Goal: Information Seeking & Learning: Learn about a topic

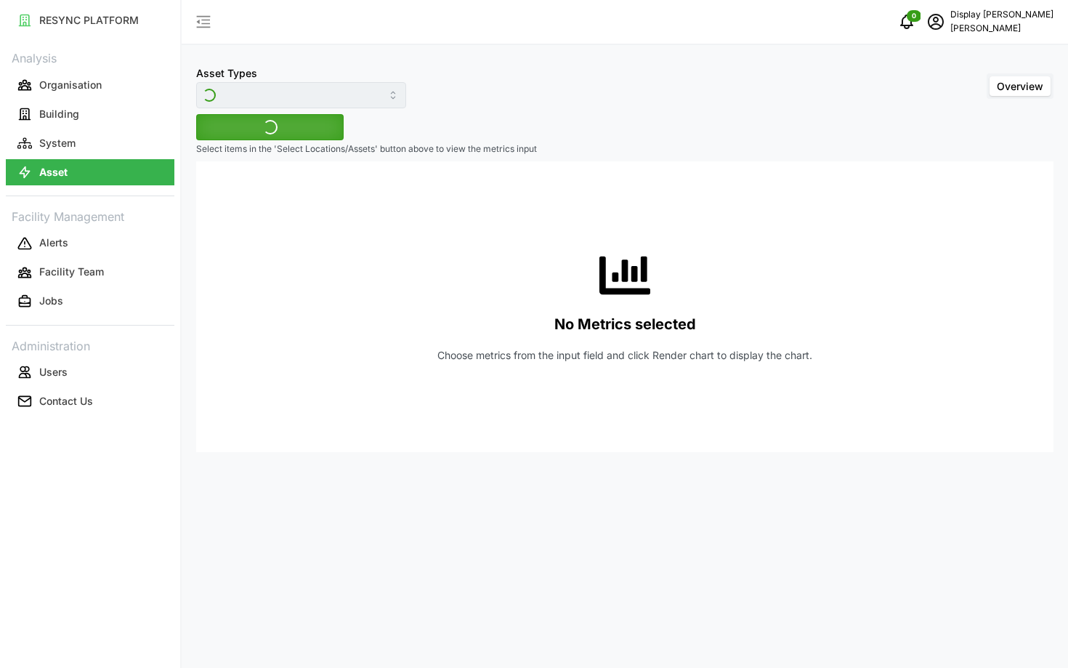
type input "Electrical Meter"
click at [302, 120] on span "Select Locations/Assets" at bounding box center [270, 127] width 120 height 25
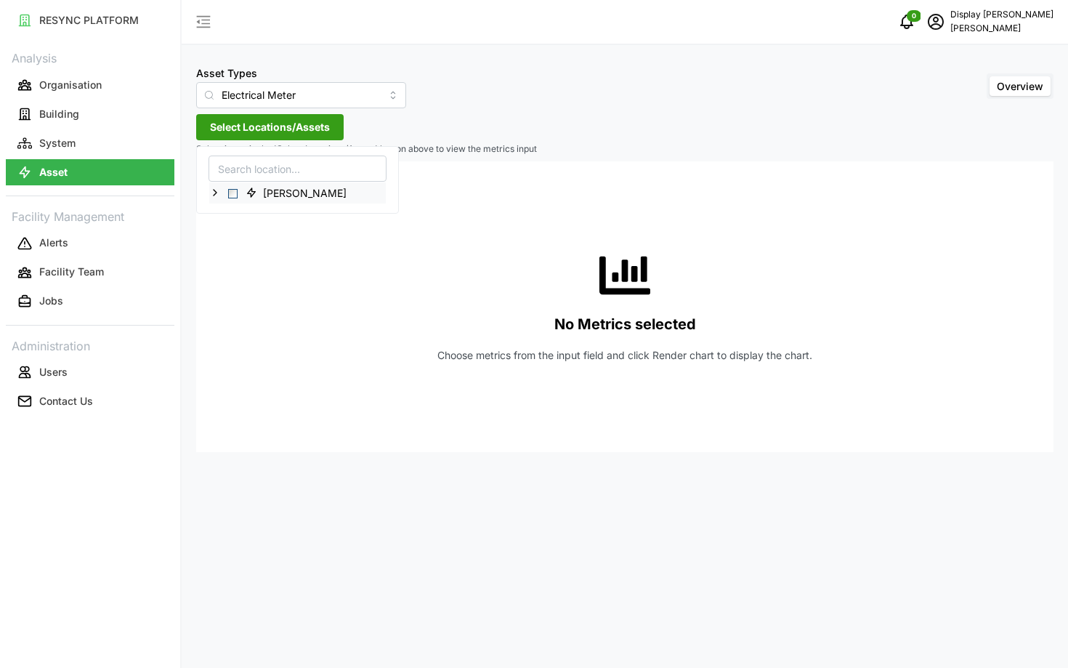
click at [212, 193] on icon at bounding box center [215, 193] width 12 height 12
click at [230, 209] on icon at bounding box center [227, 214] width 12 height 12
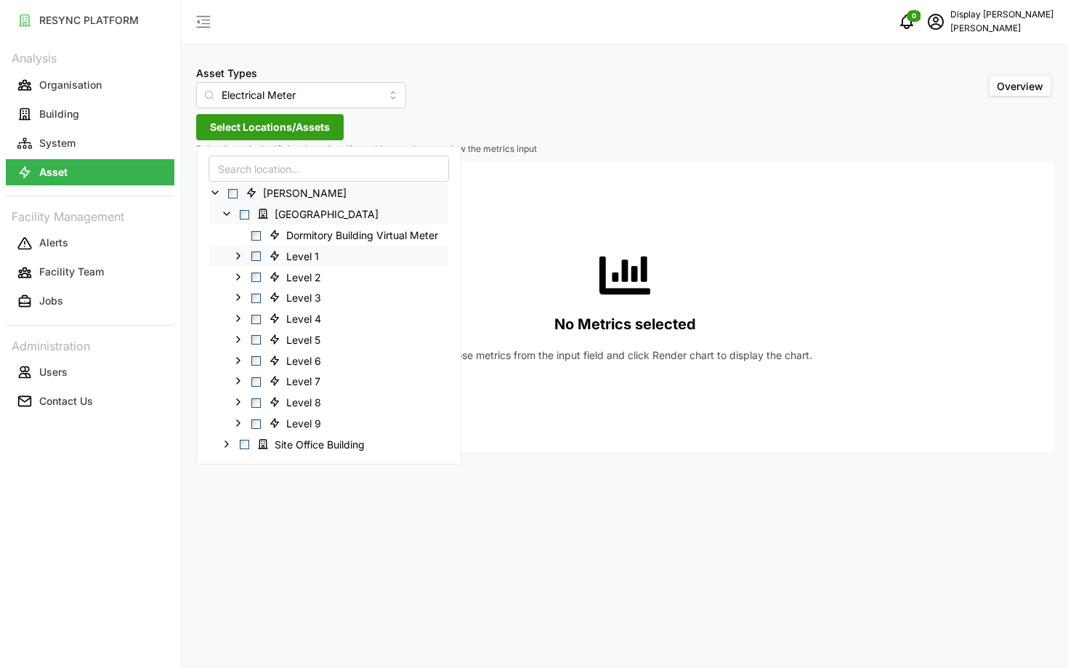
click at [241, 253] on icon at bounding box center [239, 256] width 12 height 12
click at [250, 280] on icon at bounding box center [250, 276] width 12 height 12
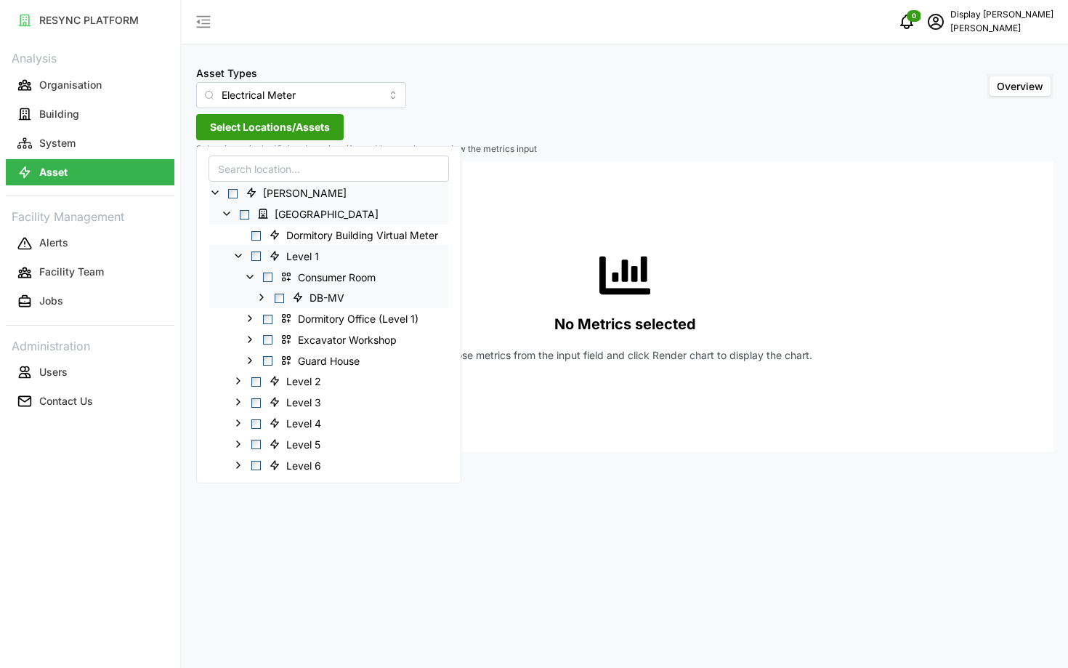
click at [259, 298] on icon at bounding box center [262, 297] width 12 height 12
click at [246, 336] on icon at bounding box center [250, 340] width 12 height 12
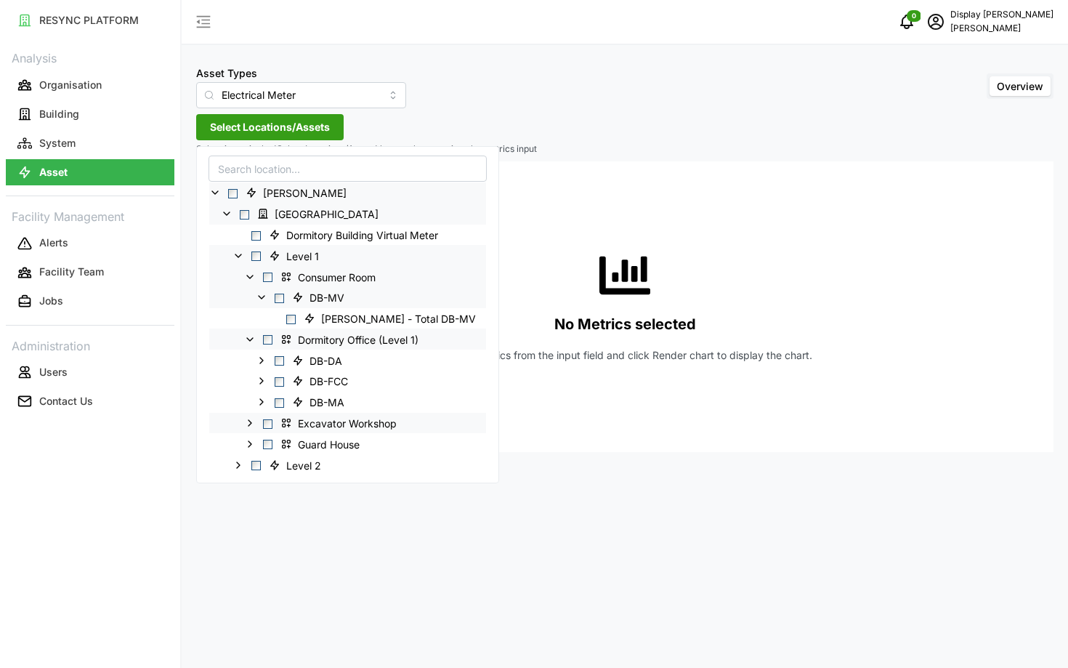
click at [257, 419] on div "Excavator Workshop" at bounding box center [347, 422] width 277 height 21
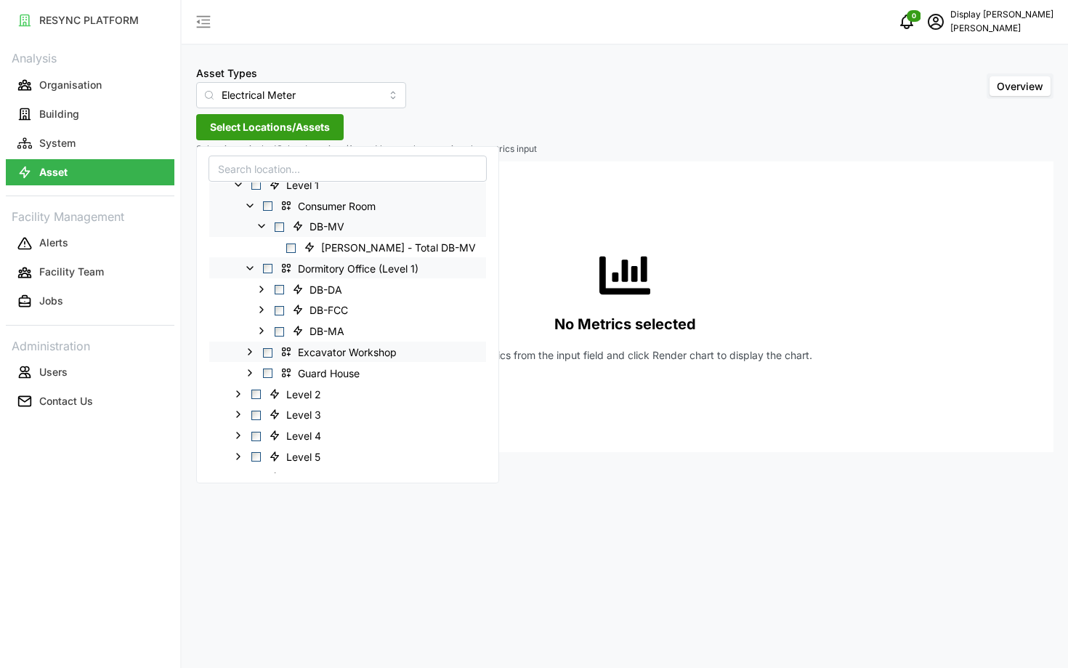
scroll to position [72, 0]
click at [257, 288] on icon at bounding box center [262, 288] width 12 height 12
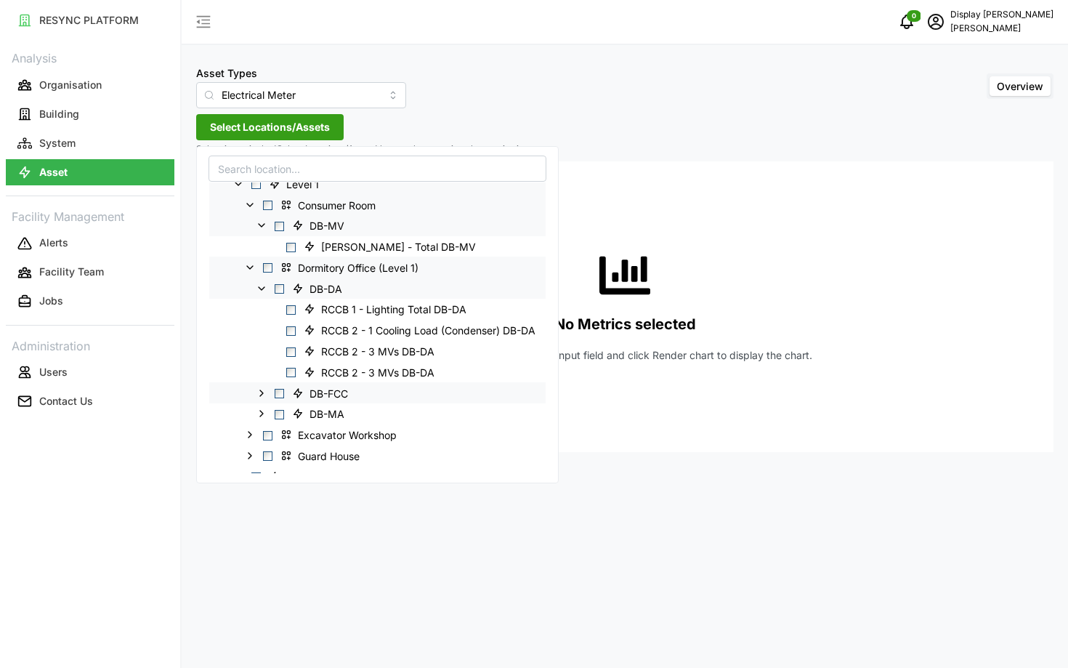
click at [264, 389] on icon at bounding box center [262, 393] width 12 height 12
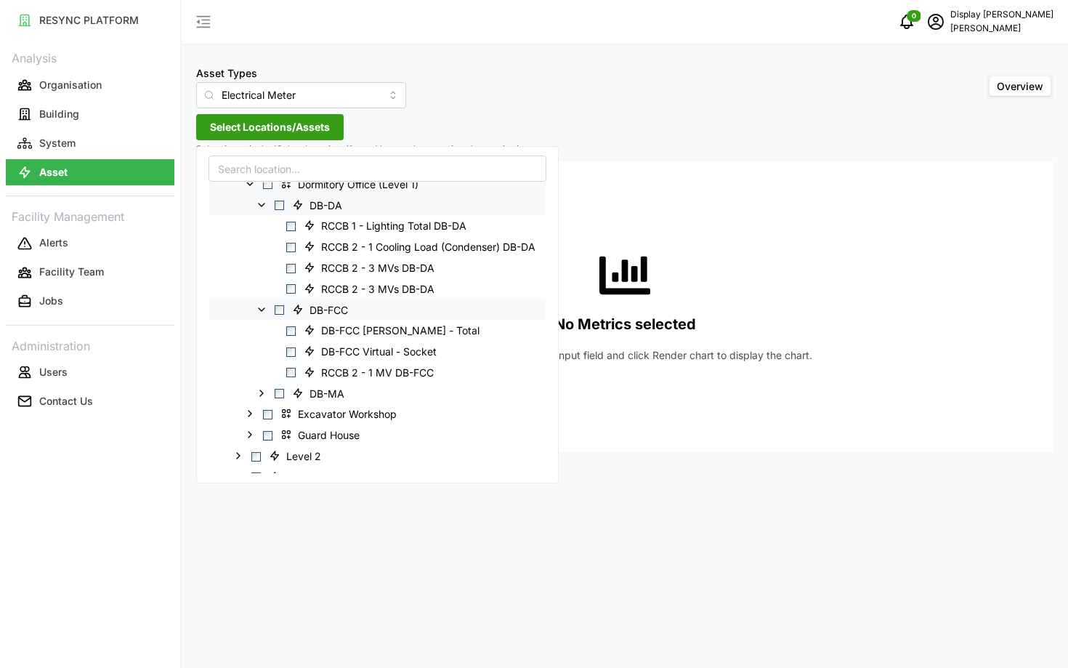
scroll to position [0, 0]
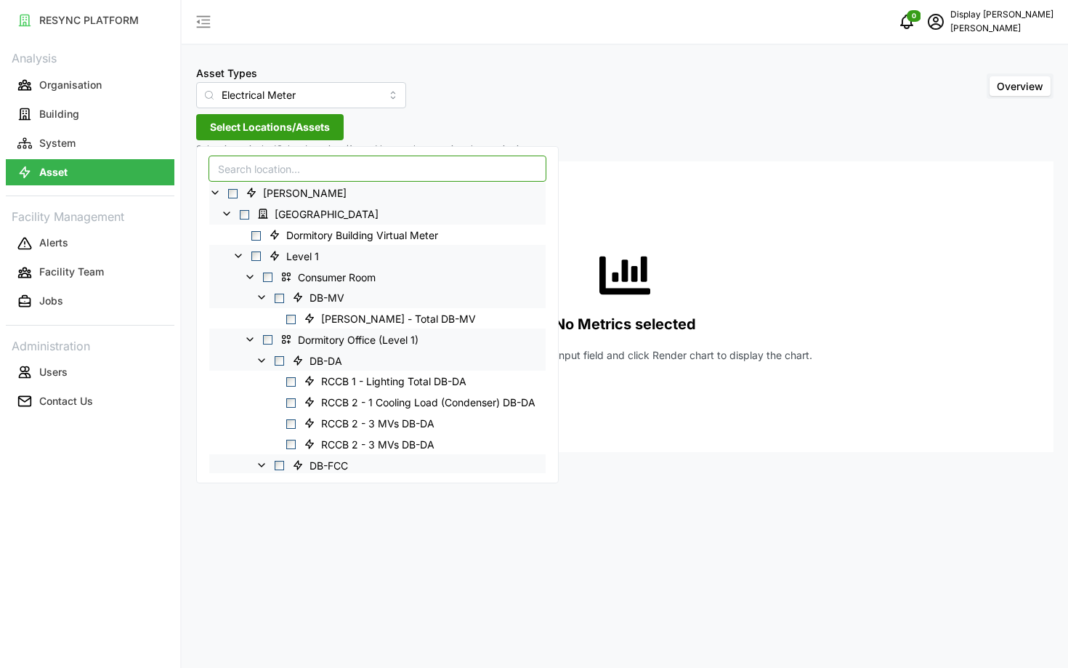
click at [281, 174] on input at bounding box center [378, 169] width 338 height 26
type input "a"
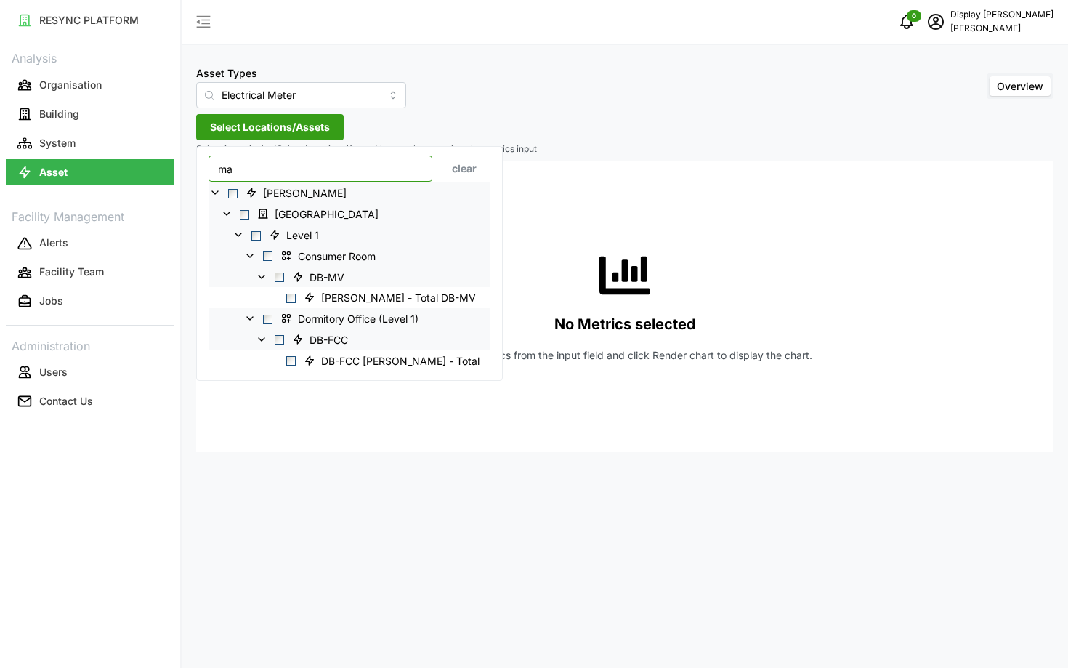
type input "m"
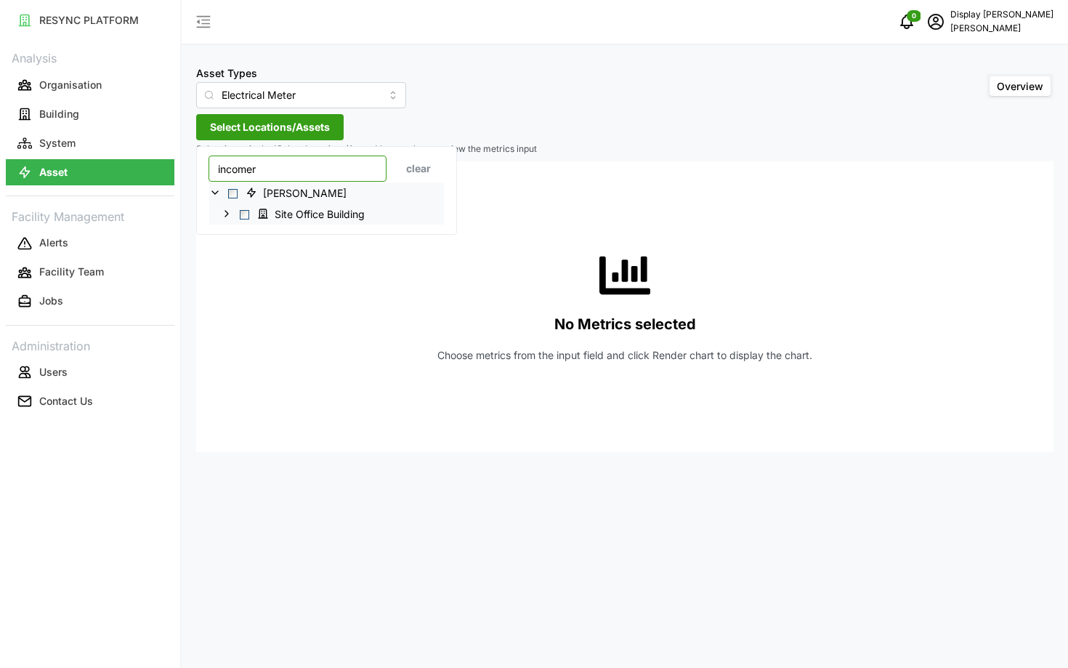
type input "incomer"
click at [232, 211] on icon at bounding box center [227, 214] width 12 height 12
click at [239, 229] on icon at bounding box center [239, 235] width 12 height 12
click at [249, 253] on polyline at bounding box center [250, 256] width 3 height 6
click at [259, 278] on icon at bounding box center [262, 276] width 12 height 12
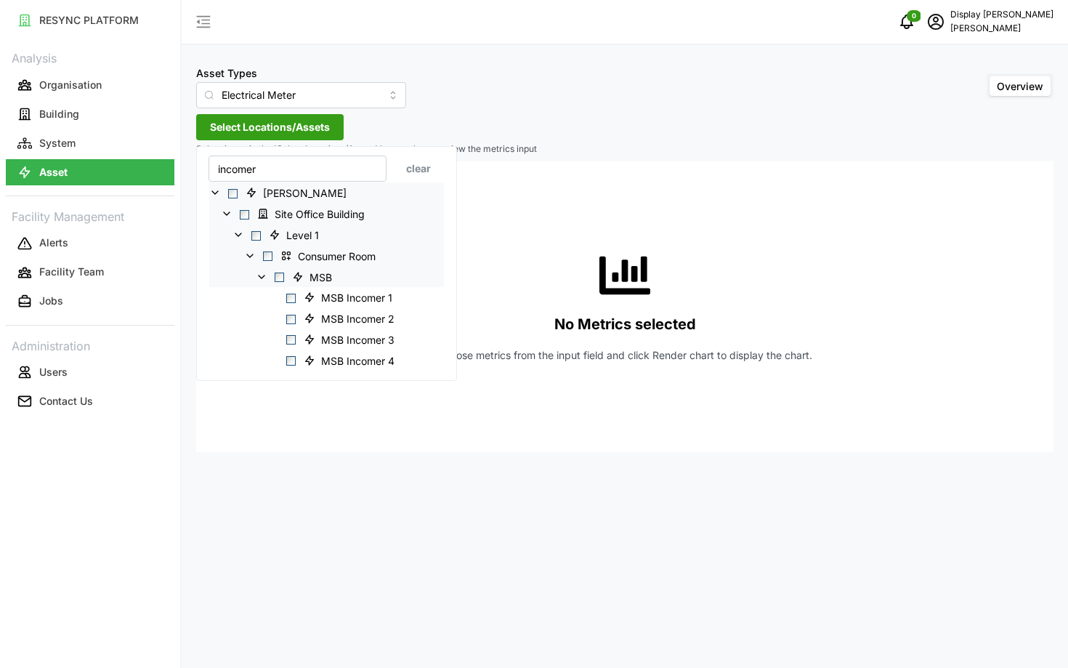
click at [281, 278] on span "Select MSB" at bounding box center [279, 277] width 9 height 9
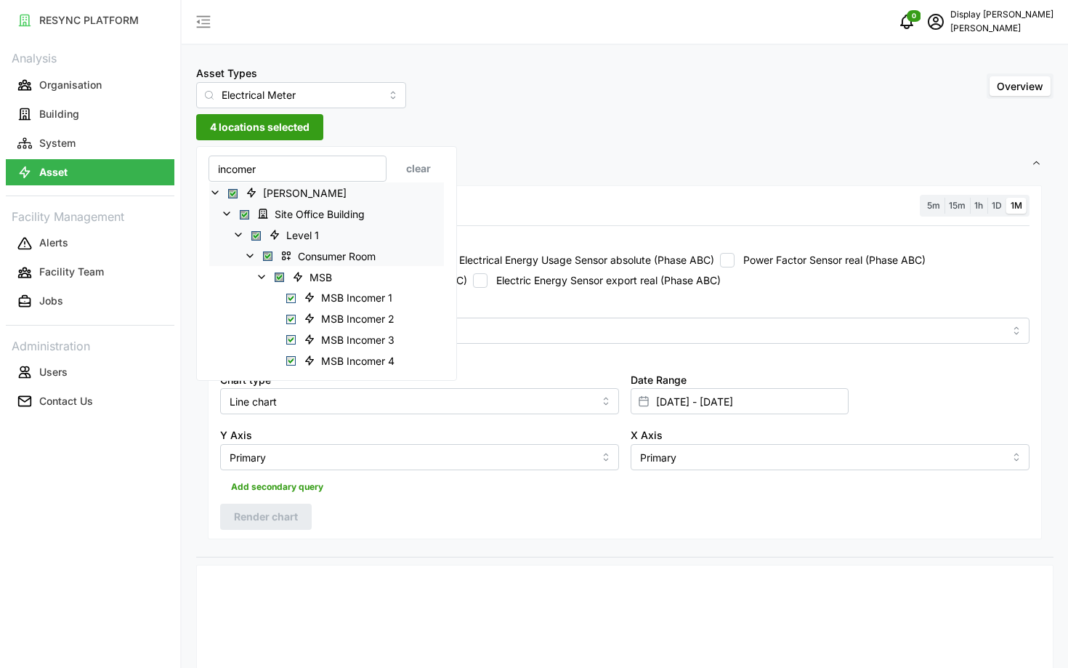
click at [480, 544] on div "Resolution 5m 15m 1h 1D 1M Recommended Metrics Electric Power Sensor real (Phas…" at bounding box center [625, 370] width 858 height 376
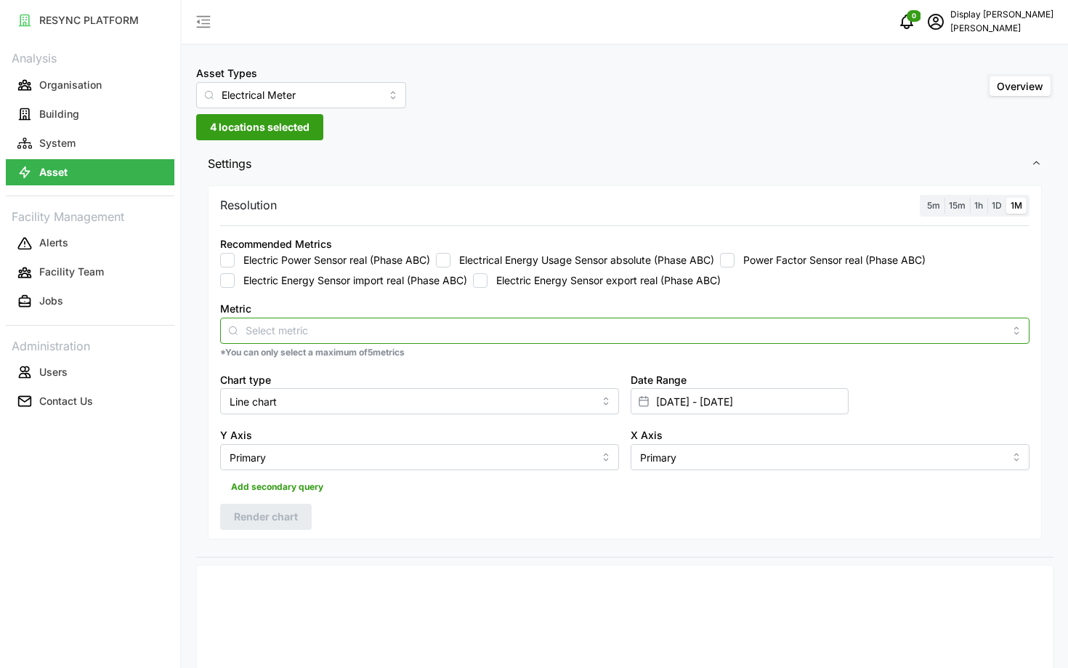
click at [568, 336] on input "Metric" at bounding box center [625, 330] width 759 height 16
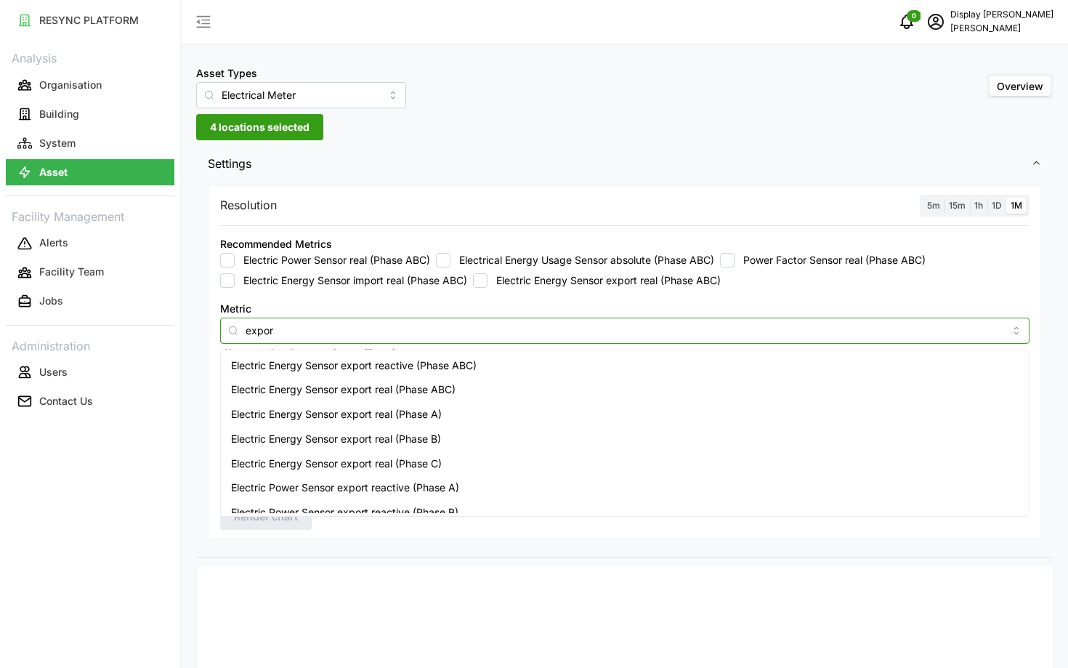
type input "export"
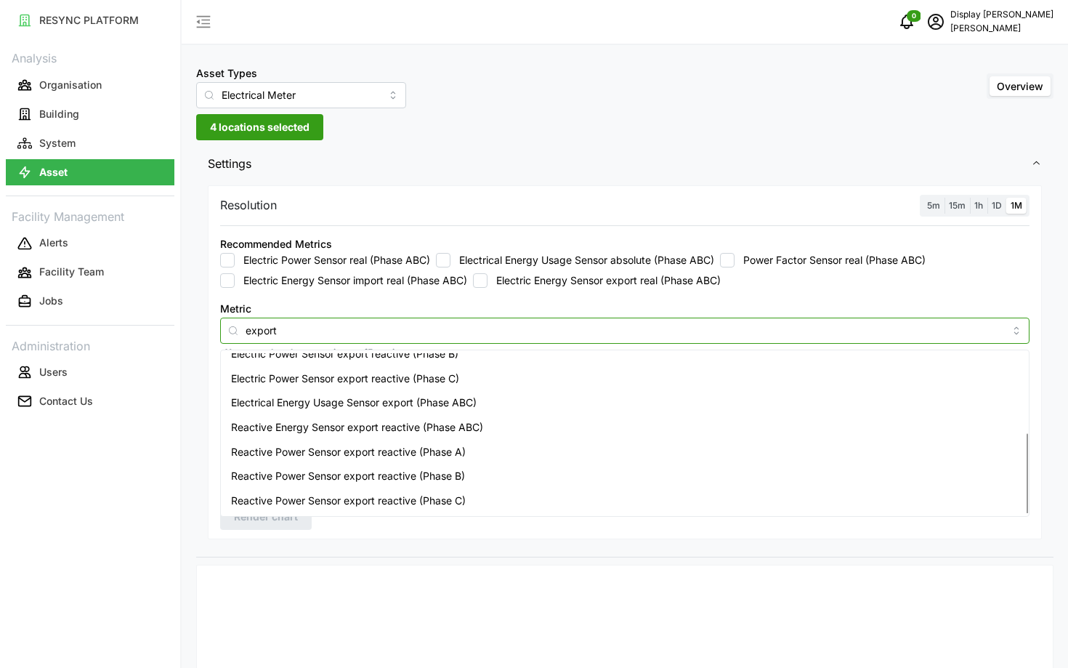
scroll to position [10, 0]
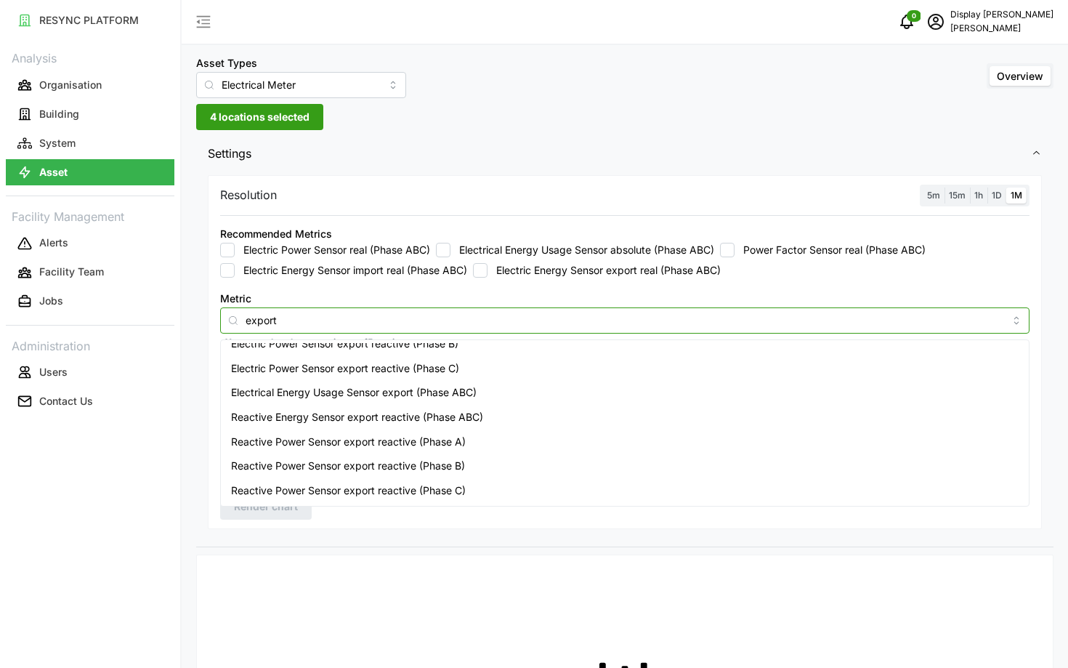
click at [373, 397] on span "Electrical Energy Usage Sensor export (Phase ABC)" at bounding box center [354, 393] width 246 height 16
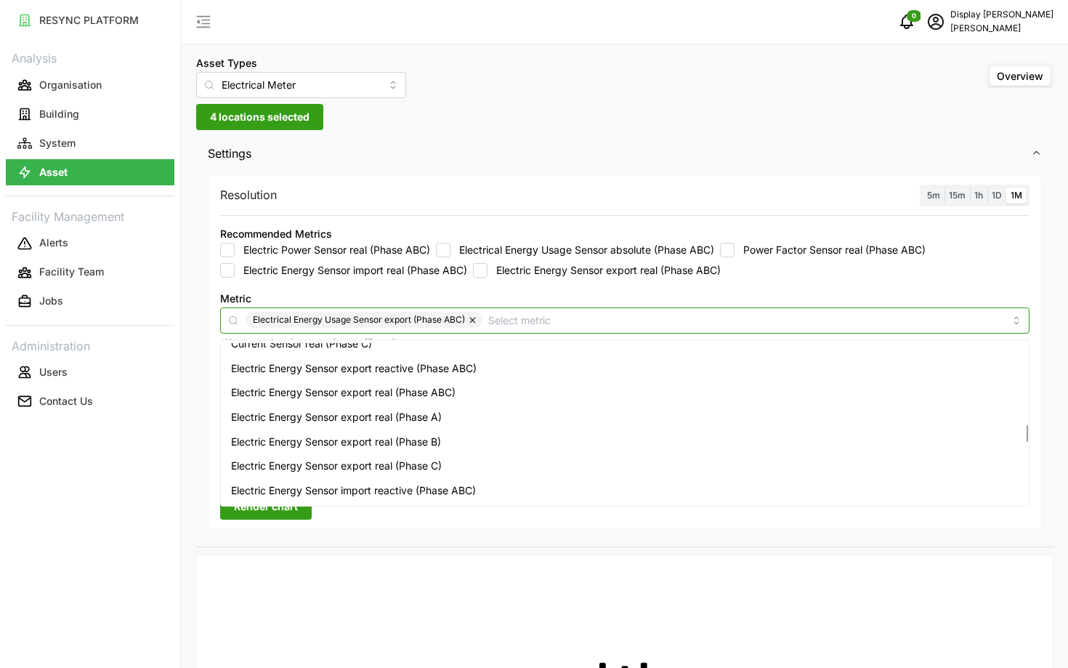
scroll to position [770, 0]
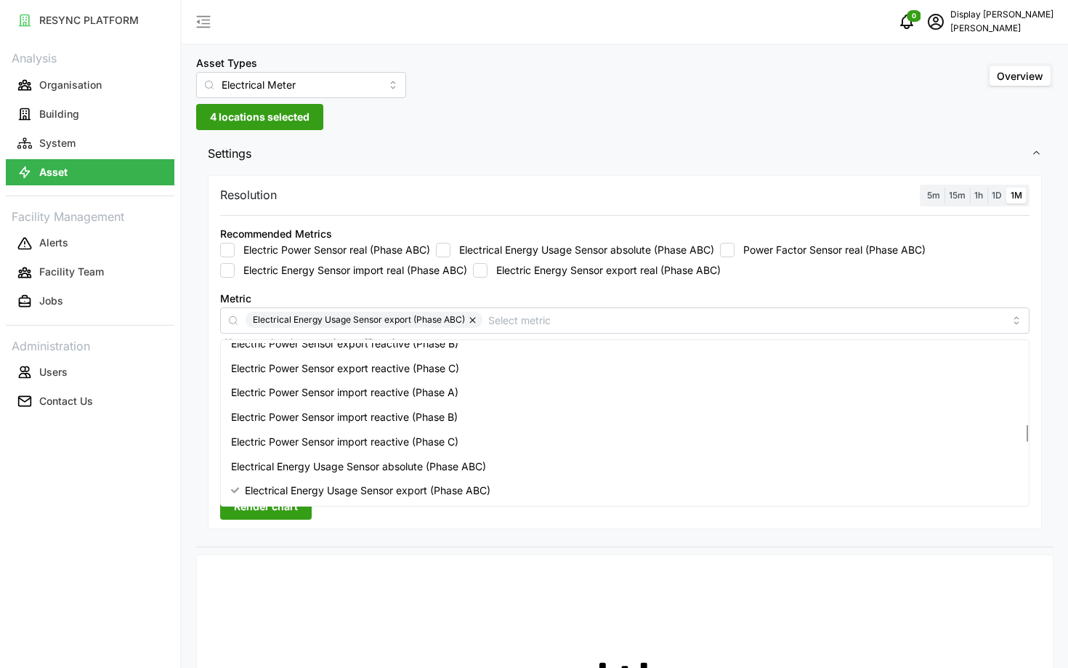
click at [233, 517] on button "Render chart" at bounding box center [266, 507] width 92 height 26
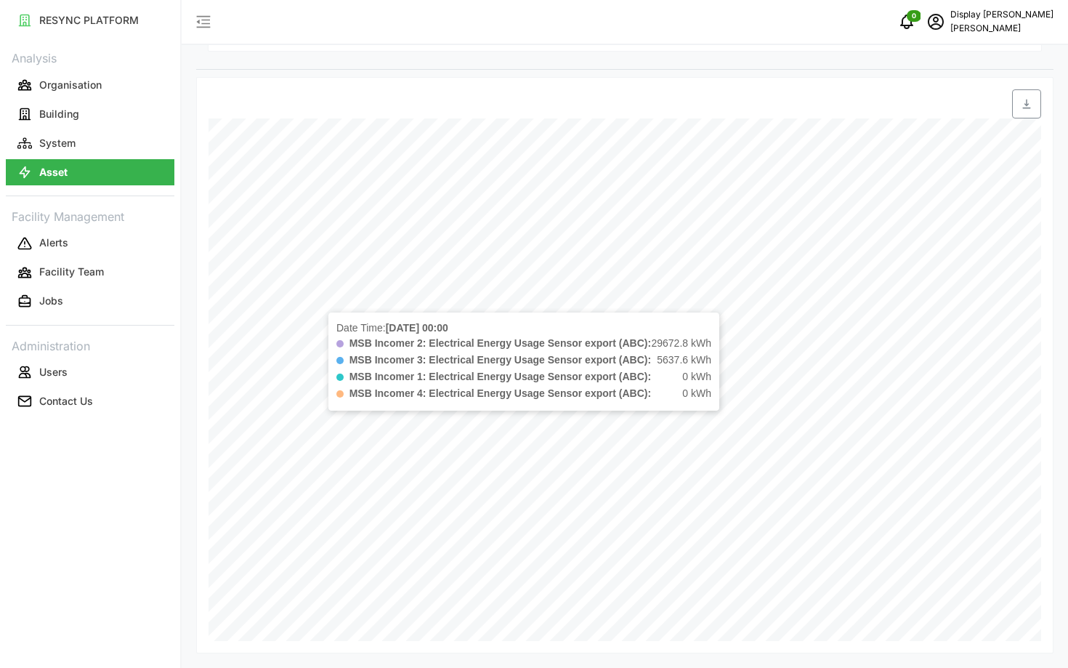
scroll to position [0, 0]
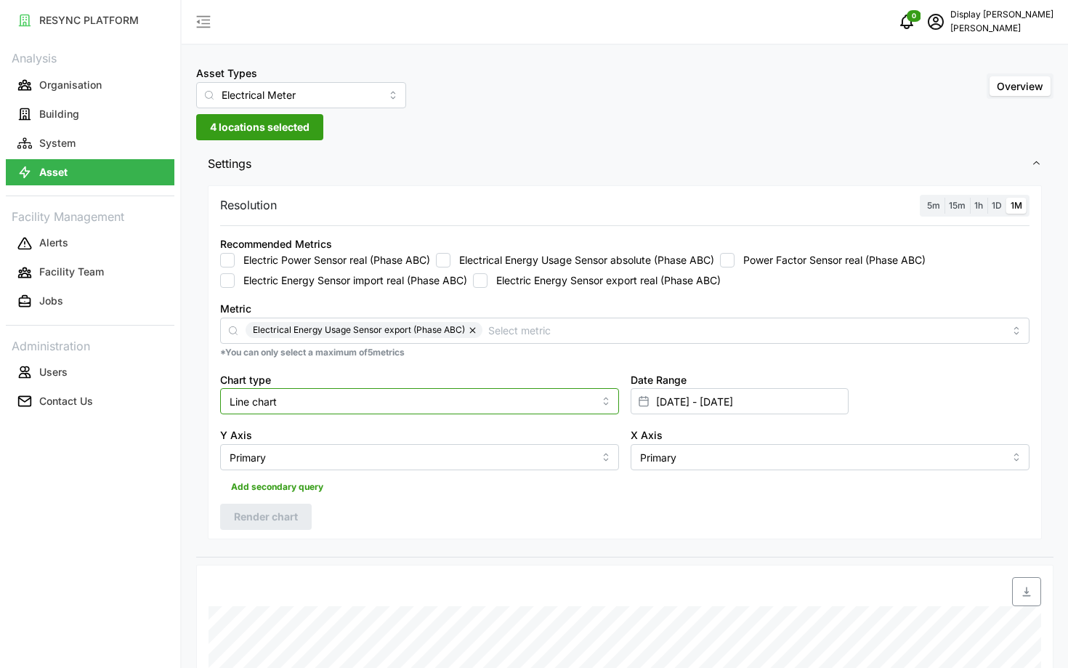
click at [334, 400] on input "Line chart" at bounding box center [419, 401] width 399 height 26
click at [347, 458] on div "Bar chart" at bounding box center [420, 460] width 392 height 25
type input "Bar chart"
click at [267, 512] on span "Render chart" at bounding box center [266, 516] width 64 height 25
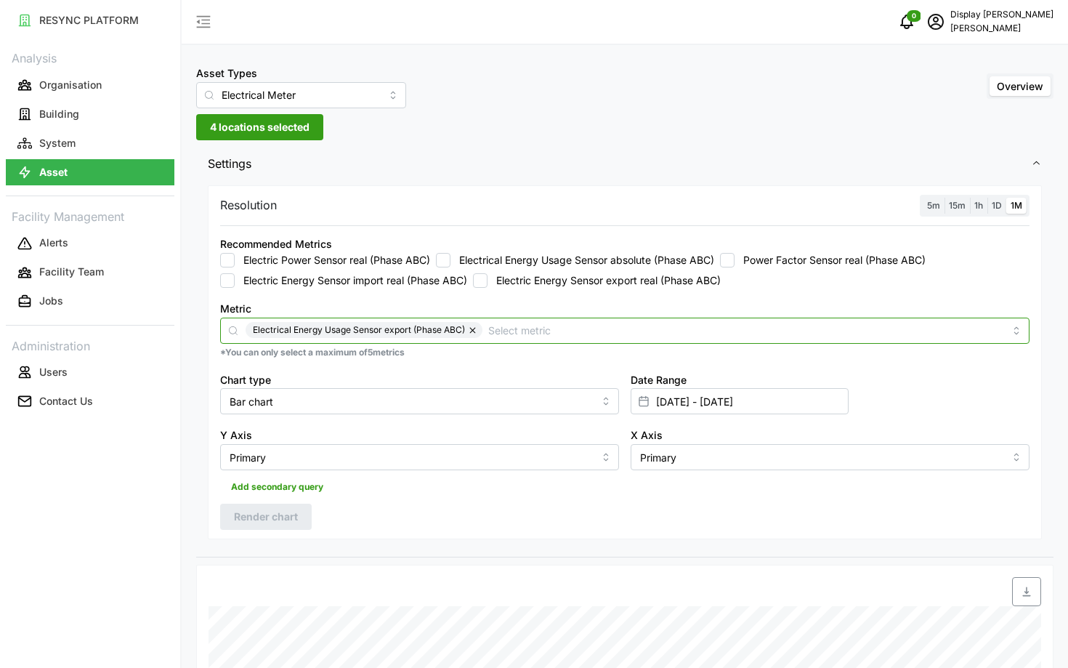
click at [548, 324] on input "Metric" at bounding box center [746, 330] width 516 height 16
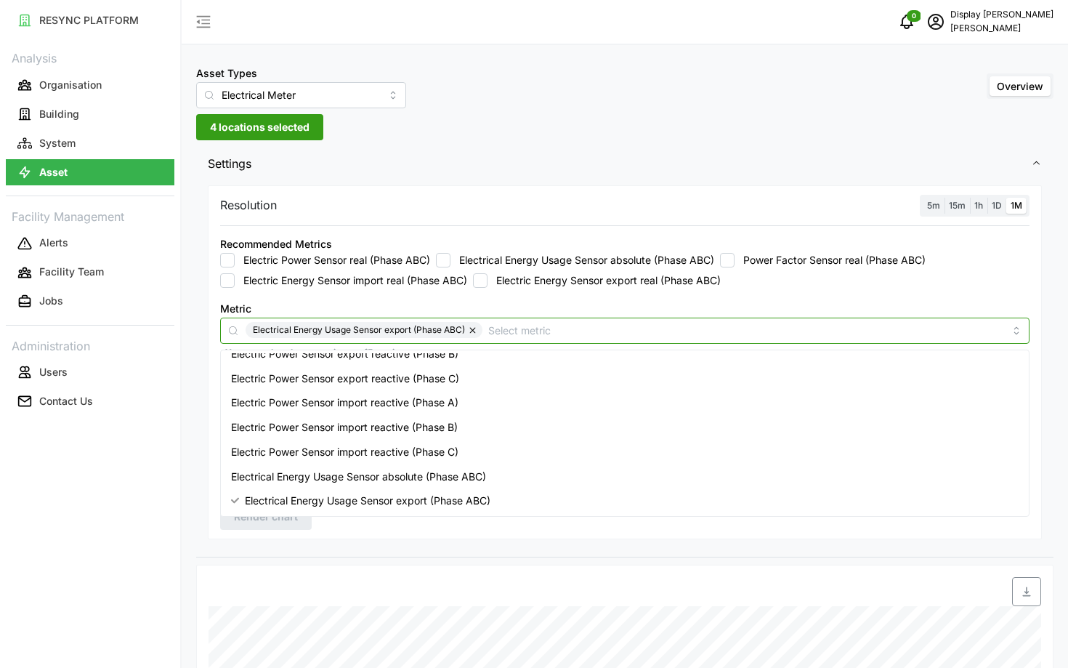
type input "i"
type input "o"
type input "import"
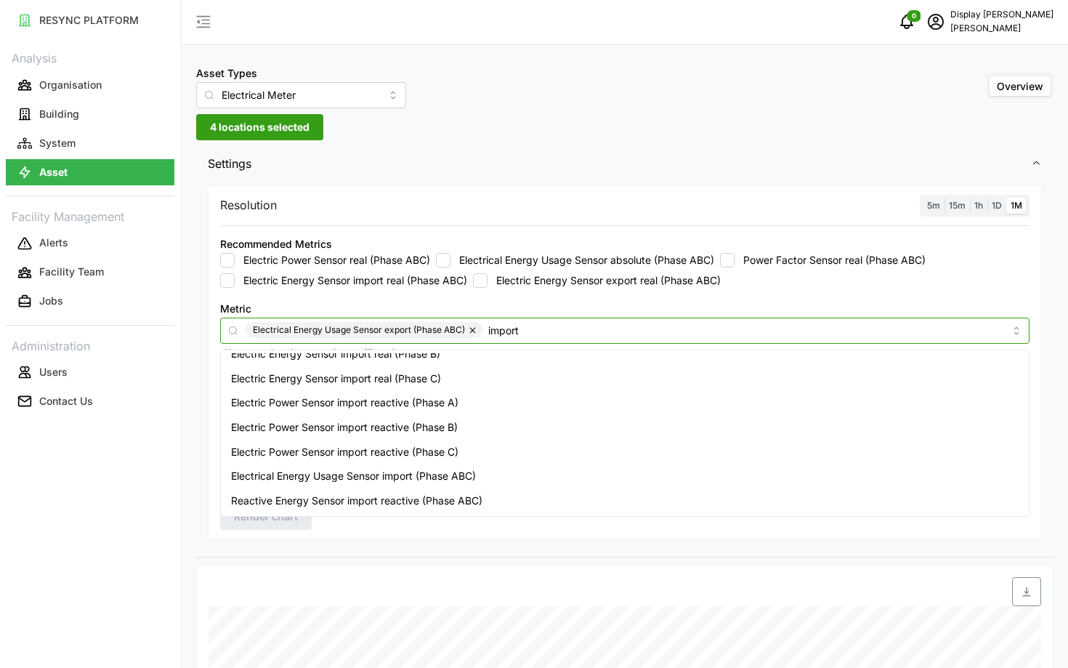
scroll to position [158, 0]
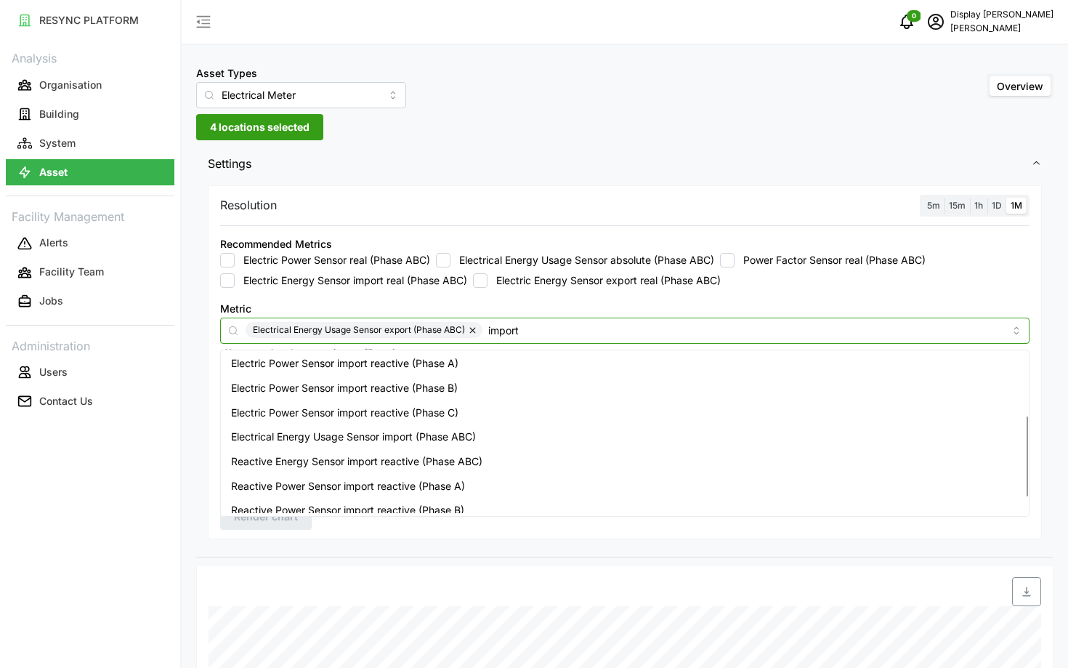
click at [552, 427] on div "Electrical Energy Usage Sensor import (Phase ABC)" at bounding box center [625, 436] width 802 height 25
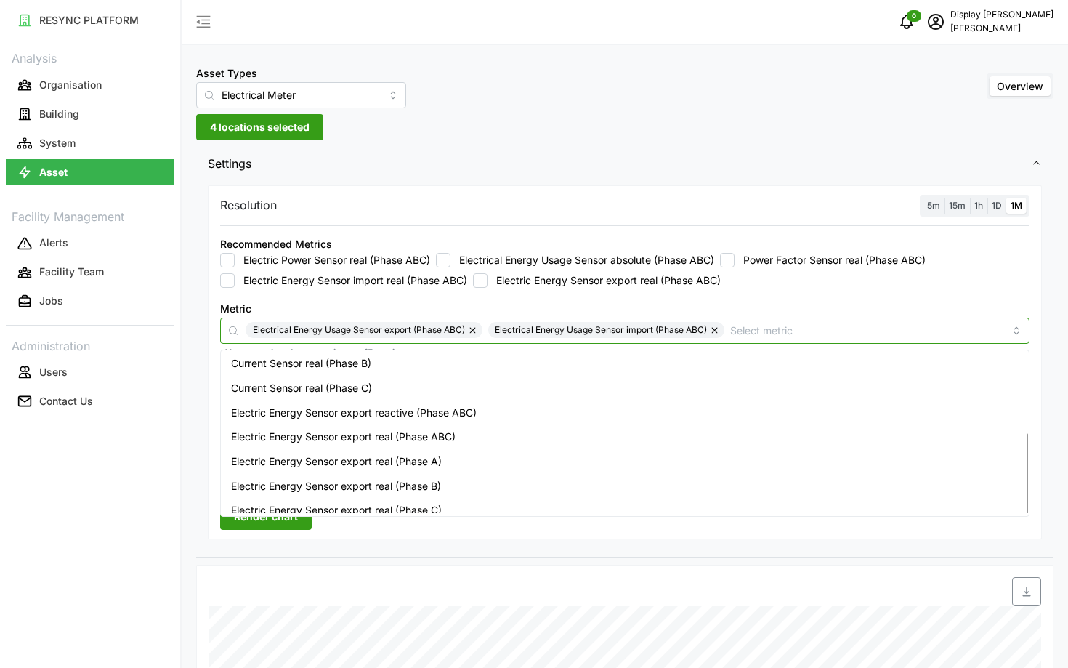
scroll to position [810, 0]
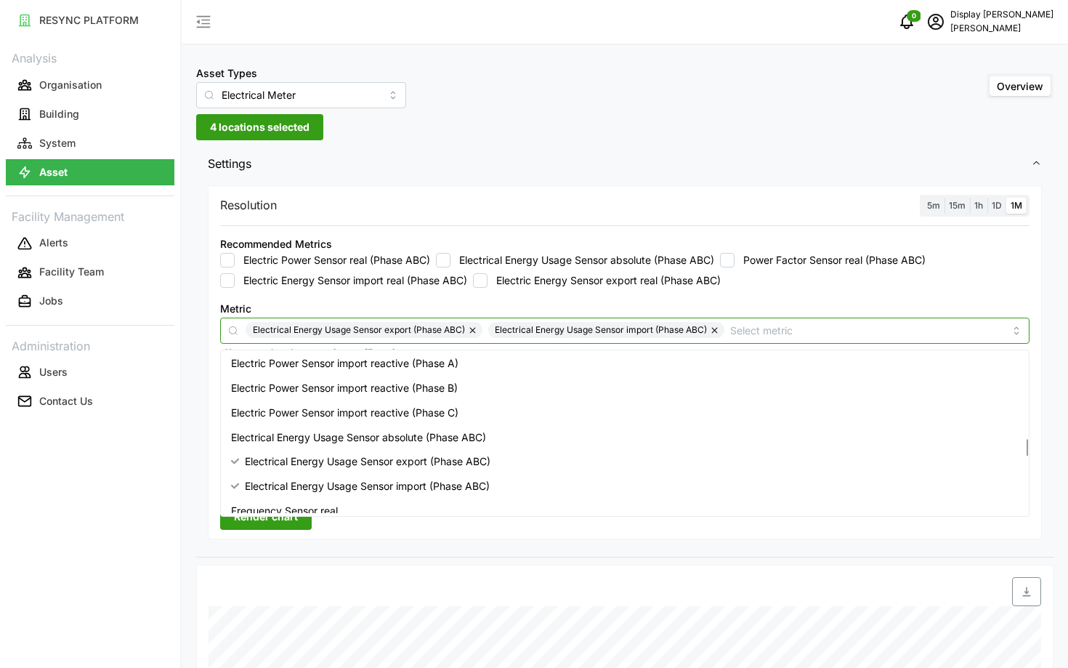
click at [473, 335] on button "button" at bounding box center [473, 330] width 17 height 16
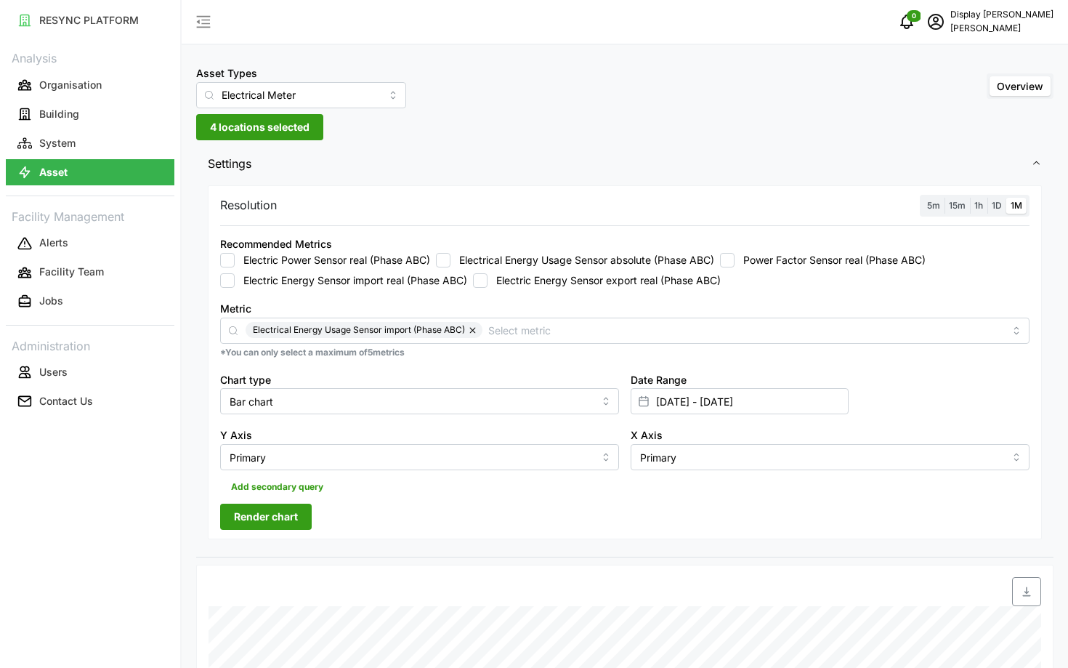
click at [277, 528] on span "Render chart" at bounding box center [266, 516] width 64 height 25
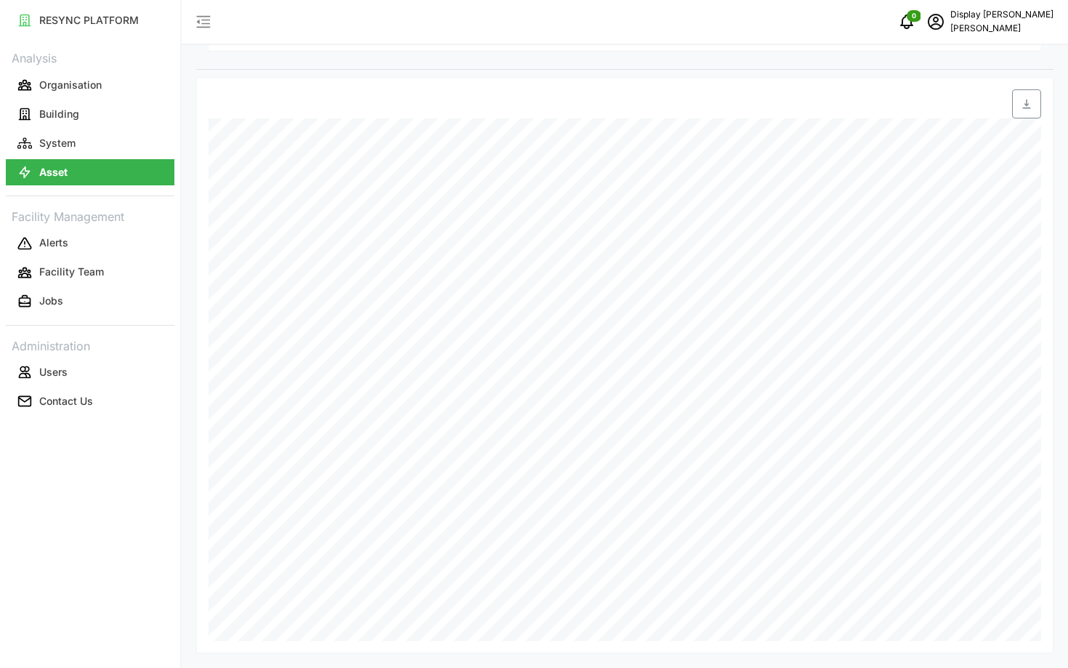
scroll to position [0, 0]
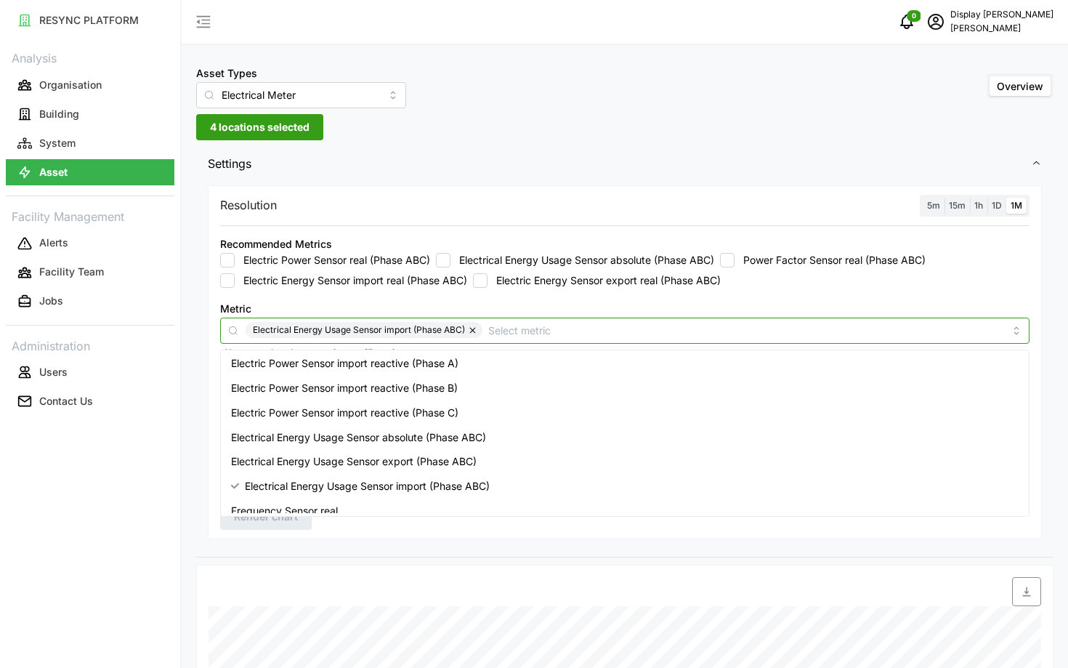
click at [464, 329] on span "Electrical Energy Usage Sensor import (Phase ABC)" at bounding box center [359, 330] width 212 height 16
click at [478, 329] on button "button" at bounding box center [473, 330] width 17 height 16
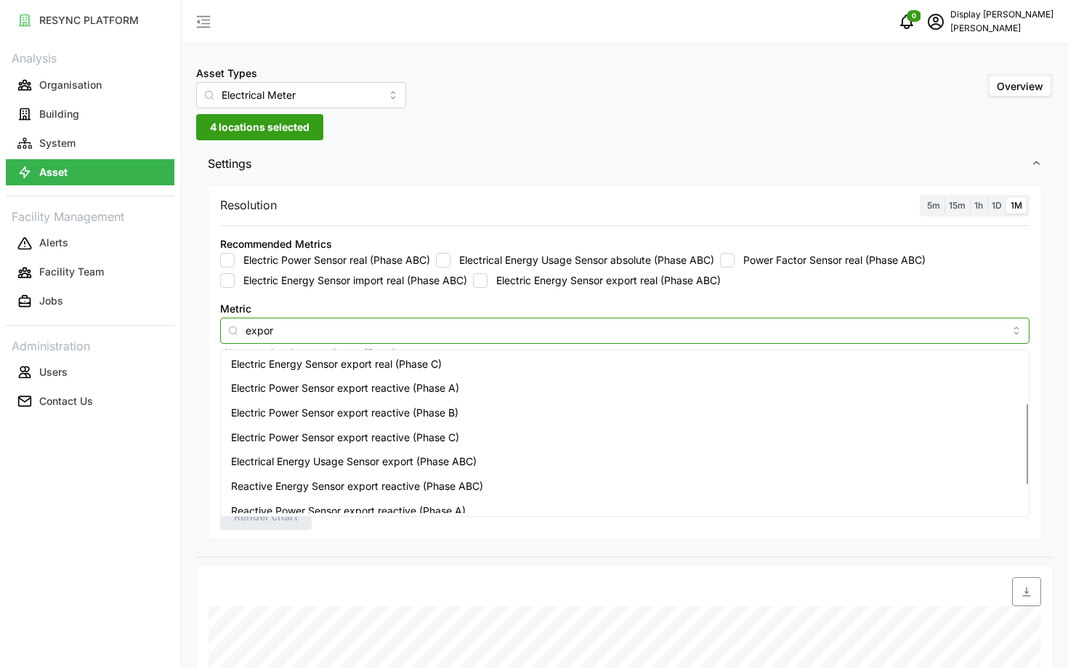
type input "export"
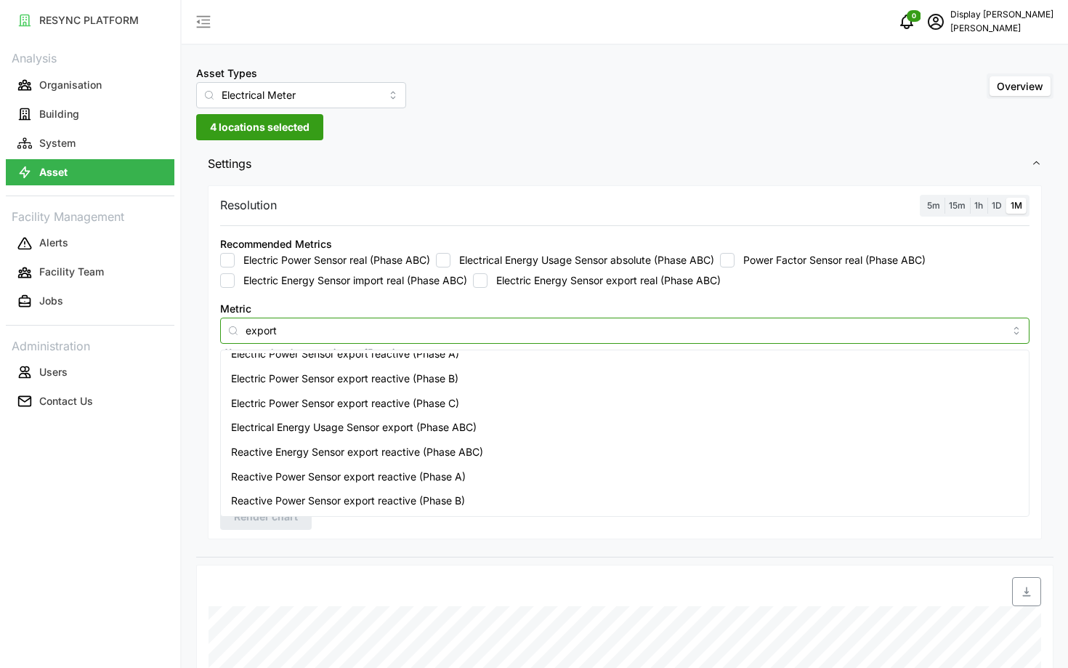
click at [433, 435] on span "Electrical Energy Usage Sensor export (Phase ABC)" at bounding box center [354, 427] width 246 height 16
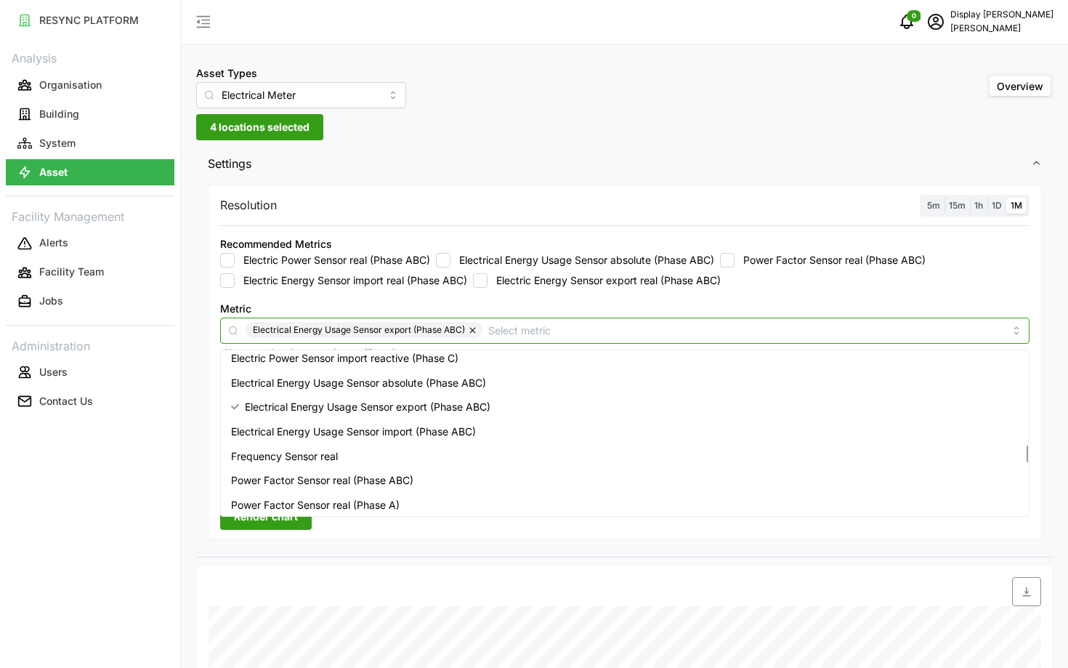
scroll to position [874, 0]
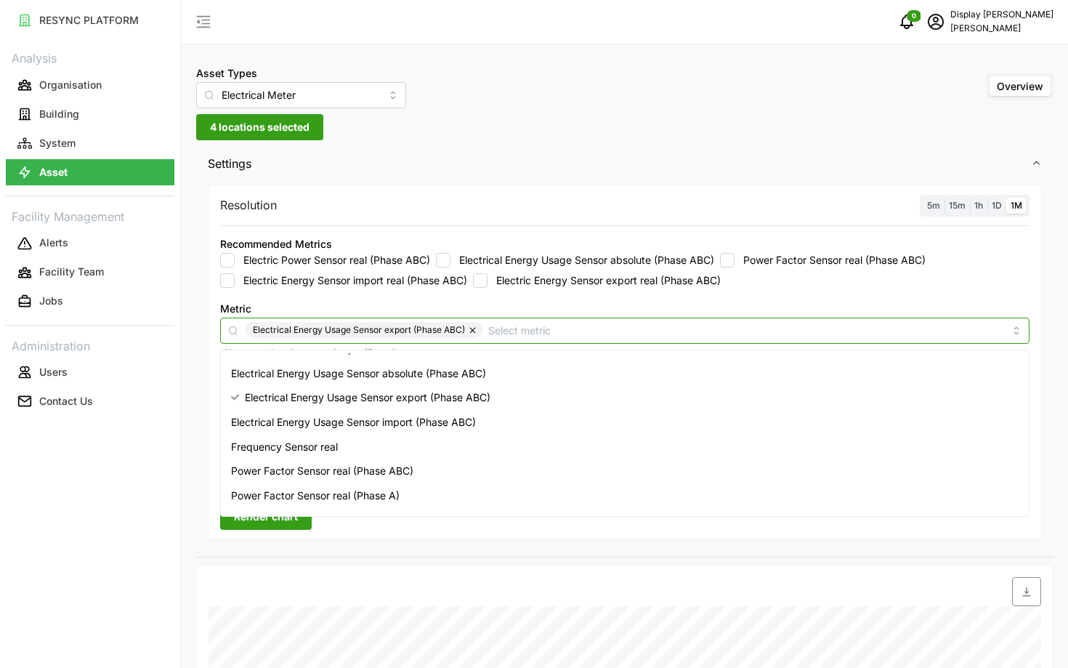
click at [417, 426] on span "Electrical Energy Usage Sensor import (Phase ABC)" at bounding box center [353, 422] width 245 height 16
click at [417, 426] on span "Electrical Energy Usage Sensor import (Phase ABC)" at bounding box center [367, 422] width 245 height 16
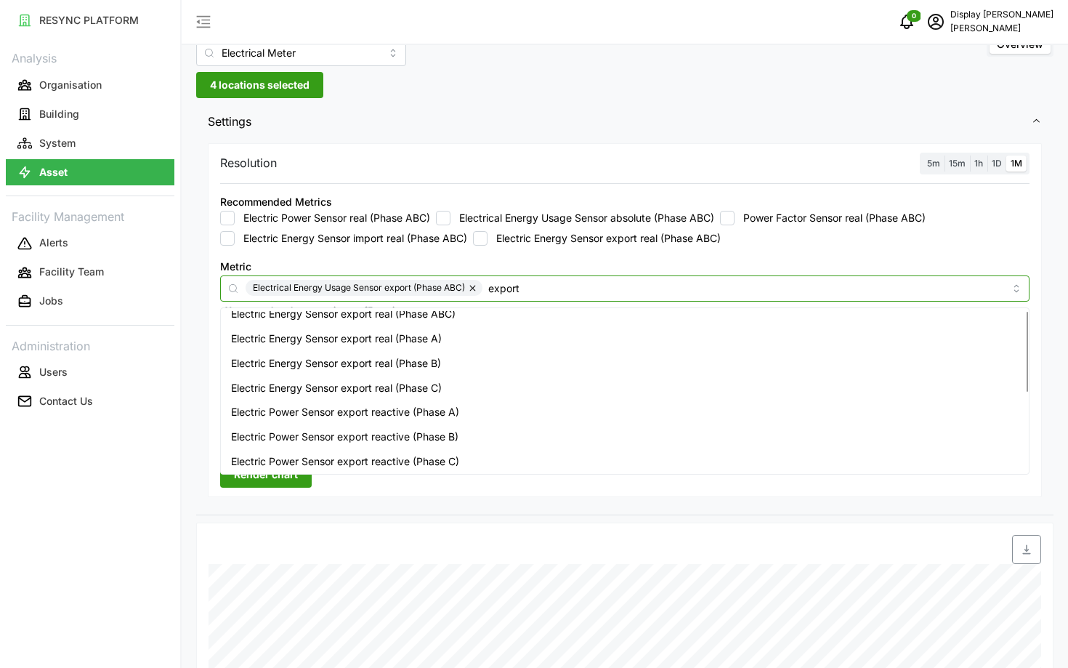
scroll to position [0, 0]
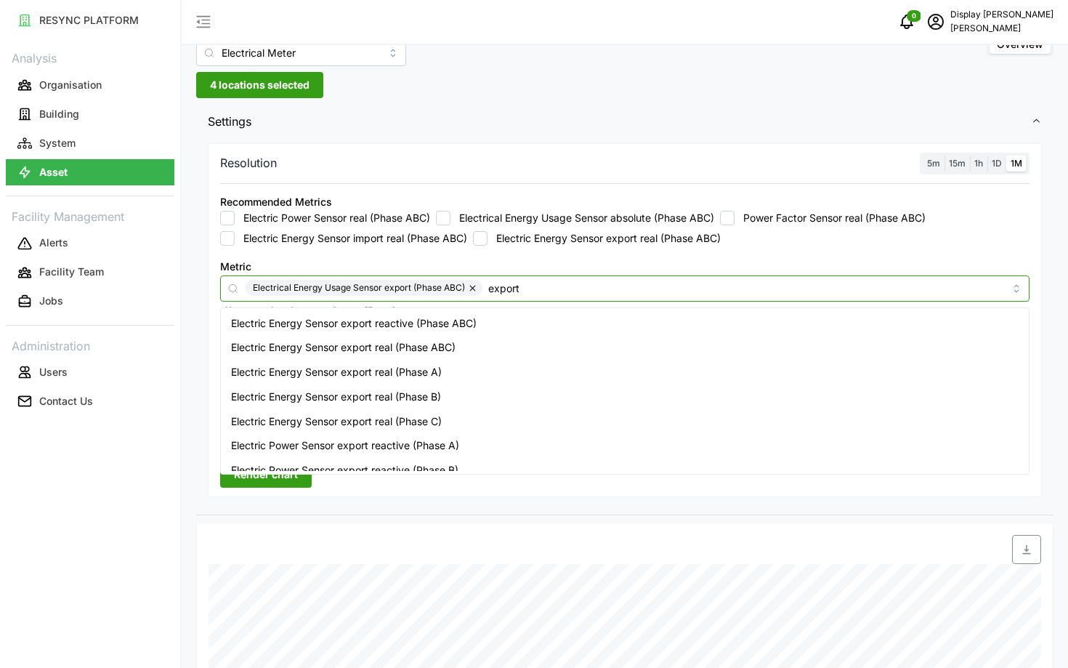
type input "export"
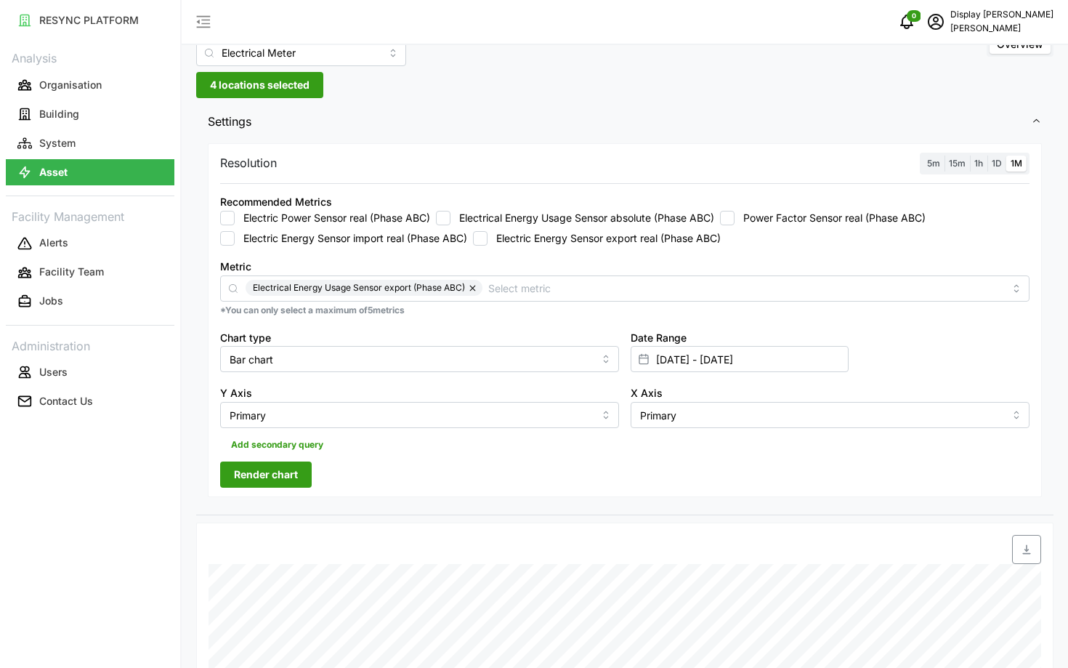
click at [150, 480] on div "RESYNC PLATFORM Analysis Organisation Building System Asset Facility Management…" at bounding box center [90, 334] width 180 height 668
click at [259, 468] on span "Render chart" at bounding box center [266, 474] width 64 height 25
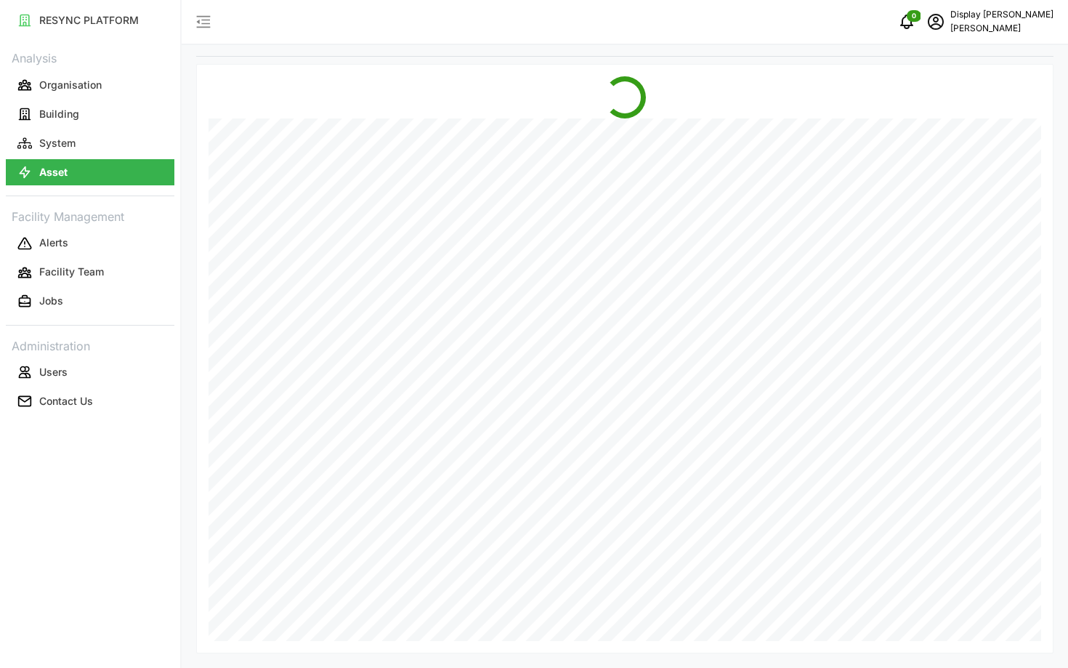
scroll to position [488, 0]
